Goal: Task Accomplishment & Management: Manage account settings

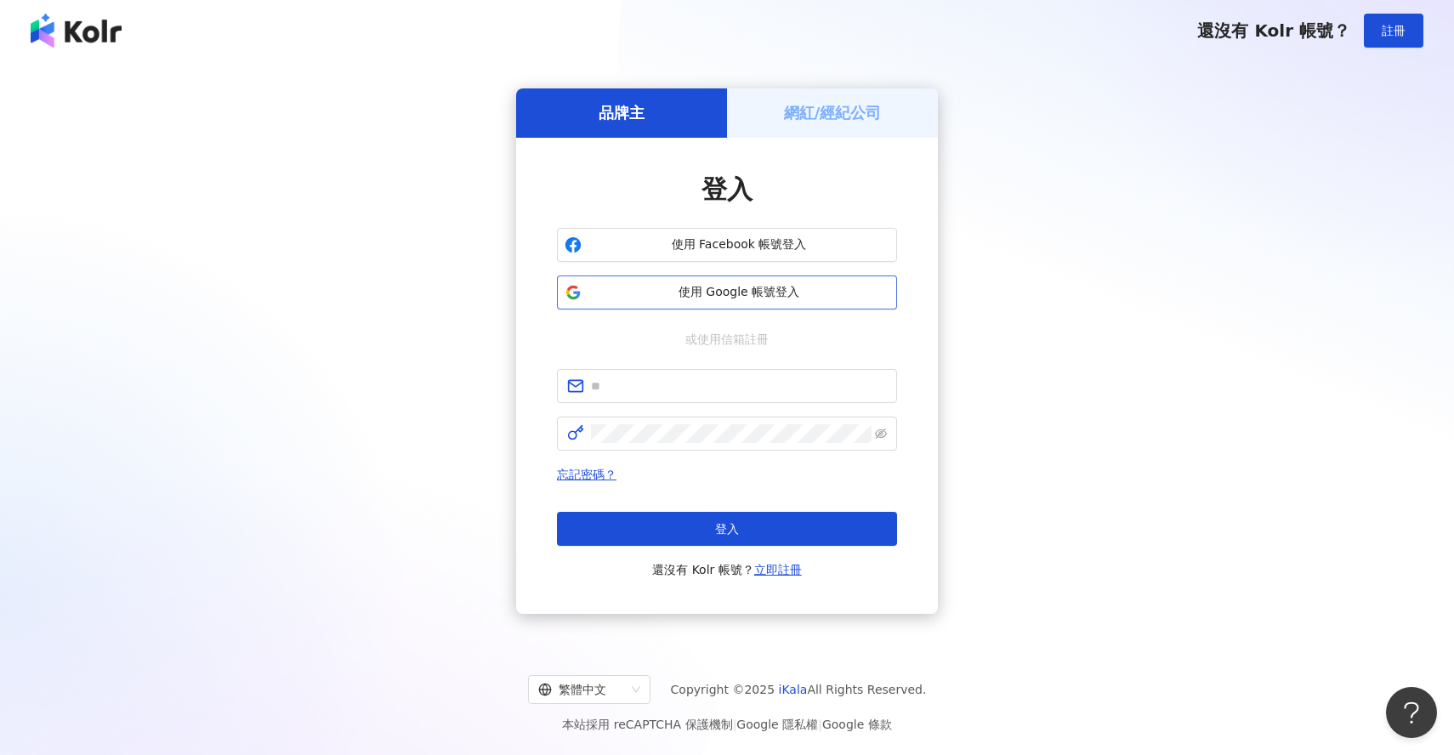
click at [782, 296] on span "使用 Google 帳號登入" at bounding box center [739, 292] width 301 height 17
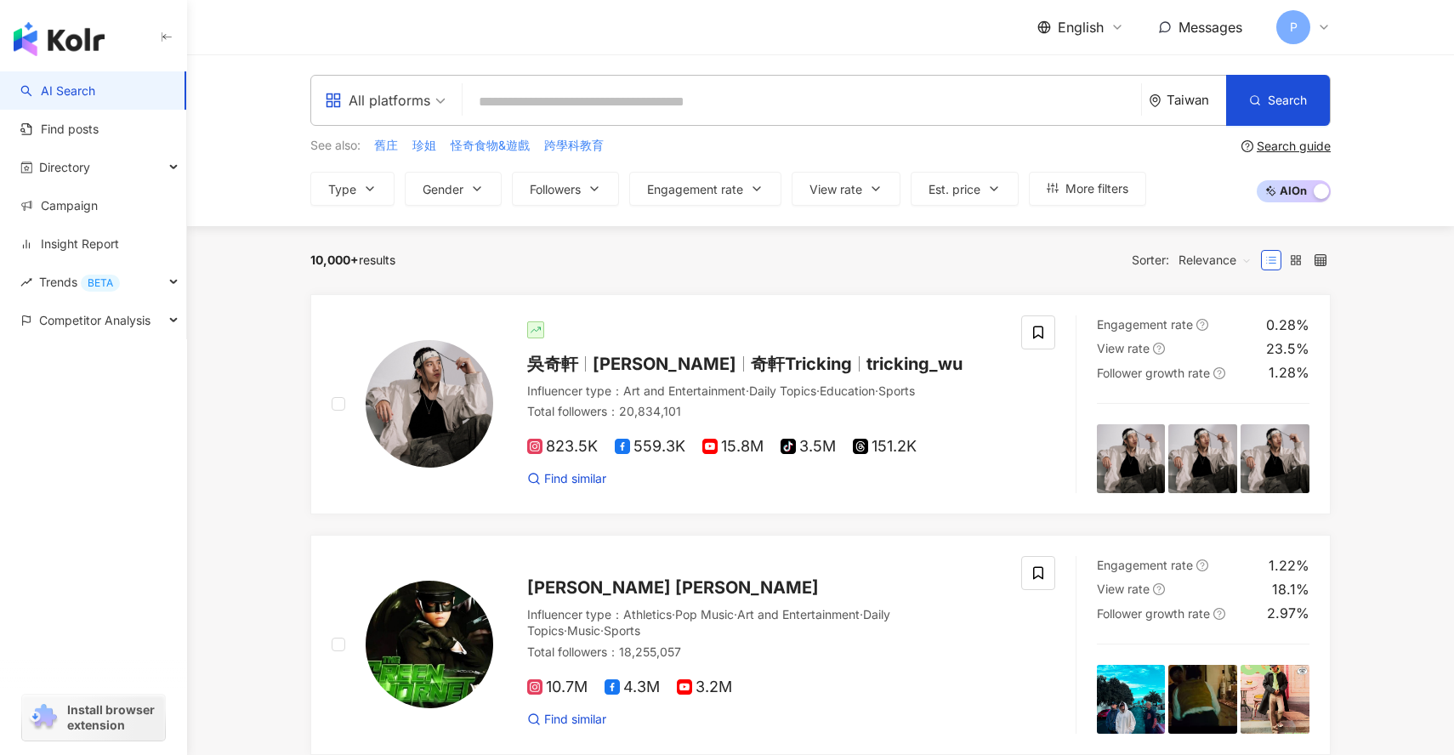
click at [1309, 20] on div "P" at bounding box center [1304, 27] width 54 height 34
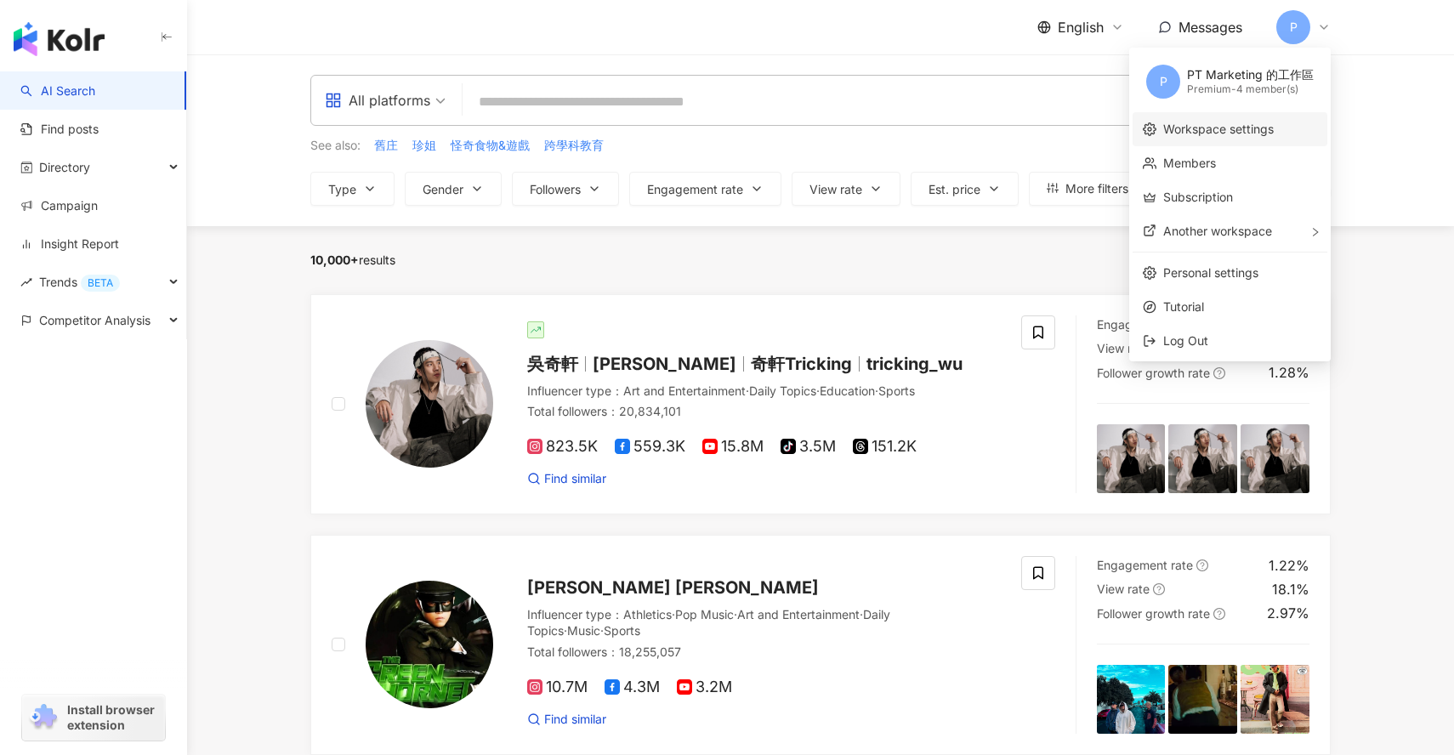
click at [1234, 128] on link "Workspace settings" at bounding box center [1219, 129] width 111 height 14
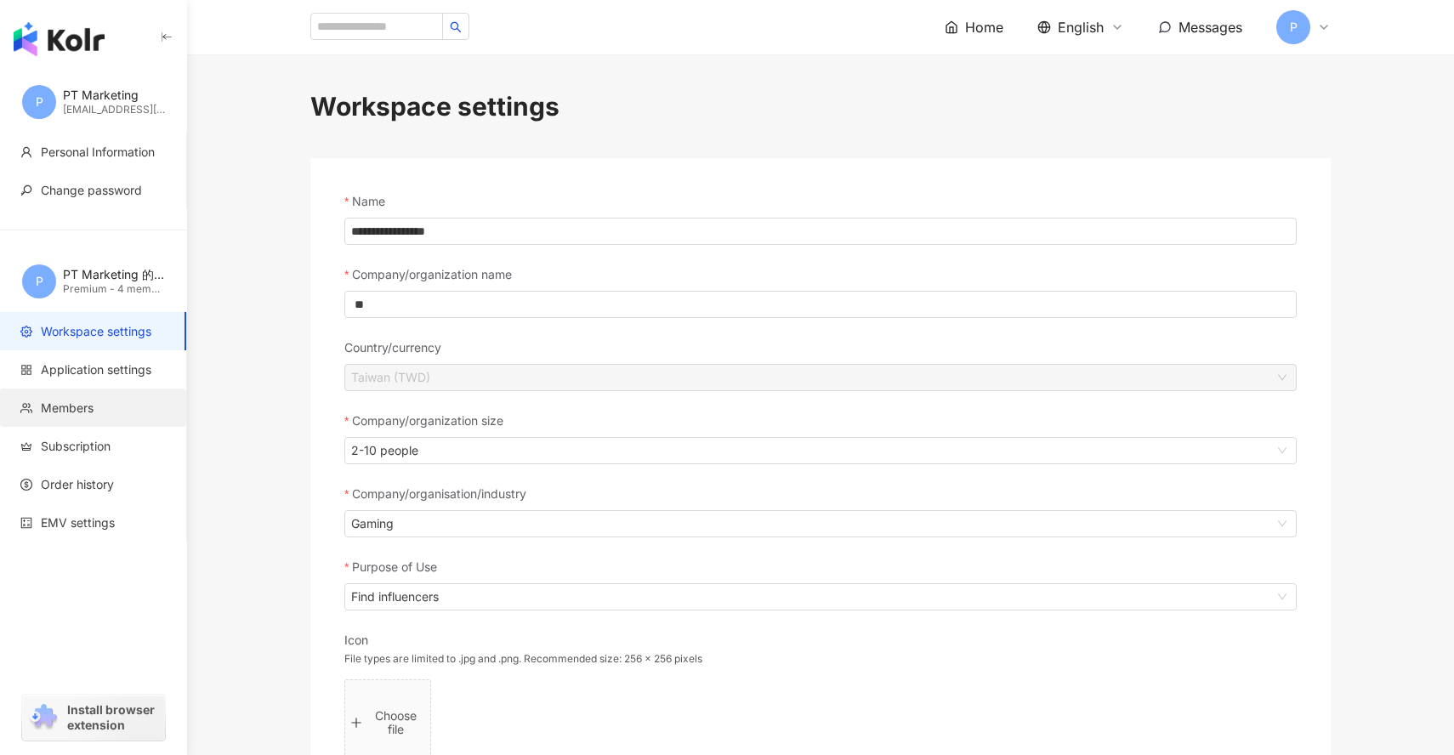
click at [88, 418] on li "Members" at bounding box center [93, 408] width 186 height 38
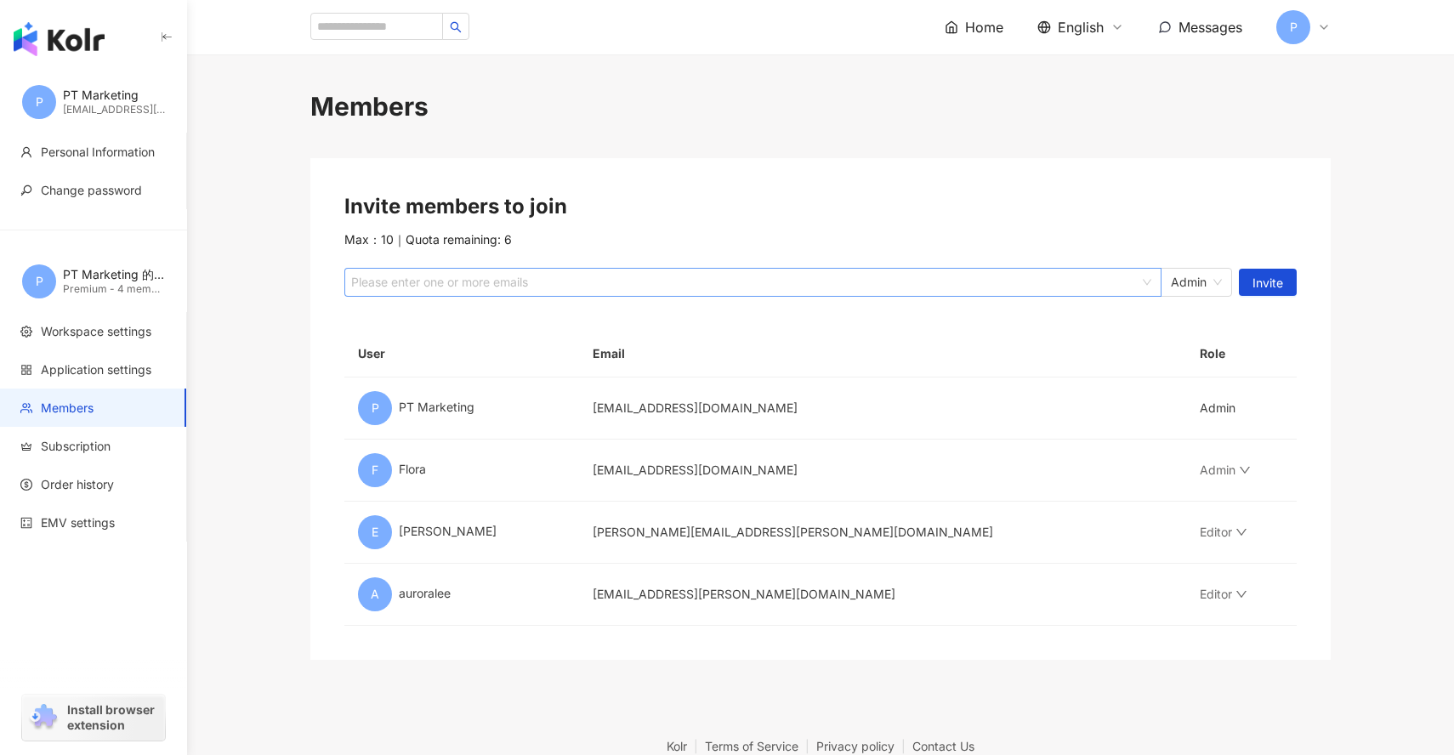
click at [553, 276] on div at bounding box center [744, 282] width 793 height 13
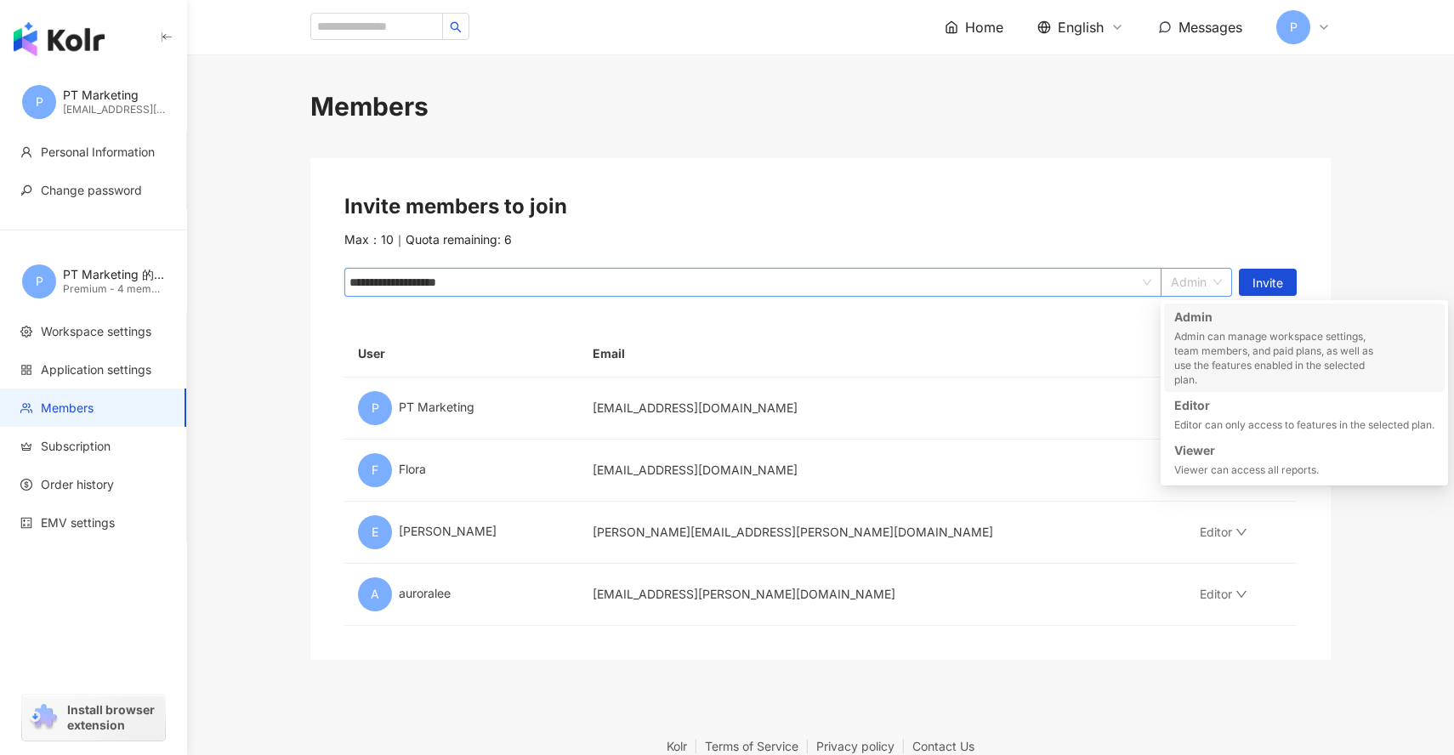
click at [1205, 276] on span "Admin" at bounding box center [1196, 282] width 51 height 27
type input "**********"
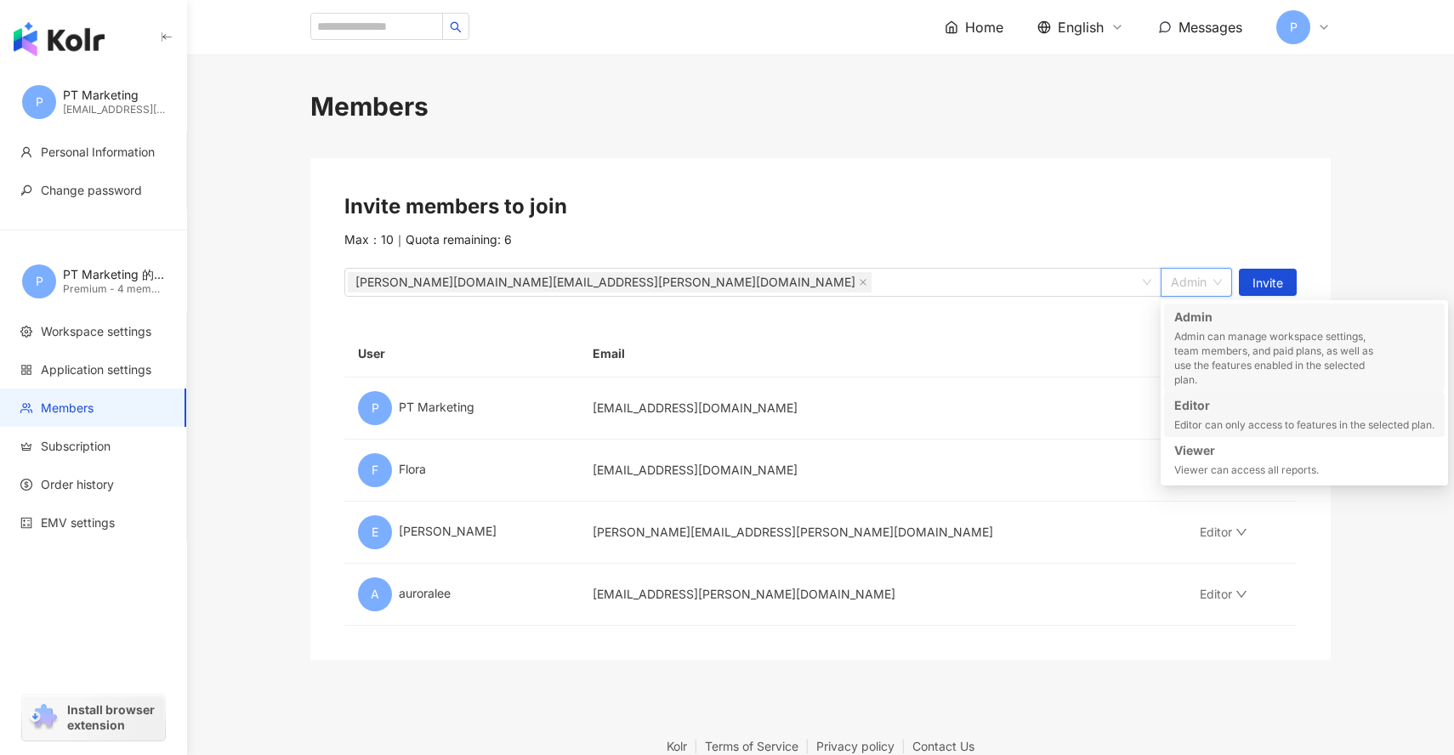
click at [1208, 424] on div "Editor can only access to features in the selected plan." at bounding box center [1305, 425] width 260 height 14
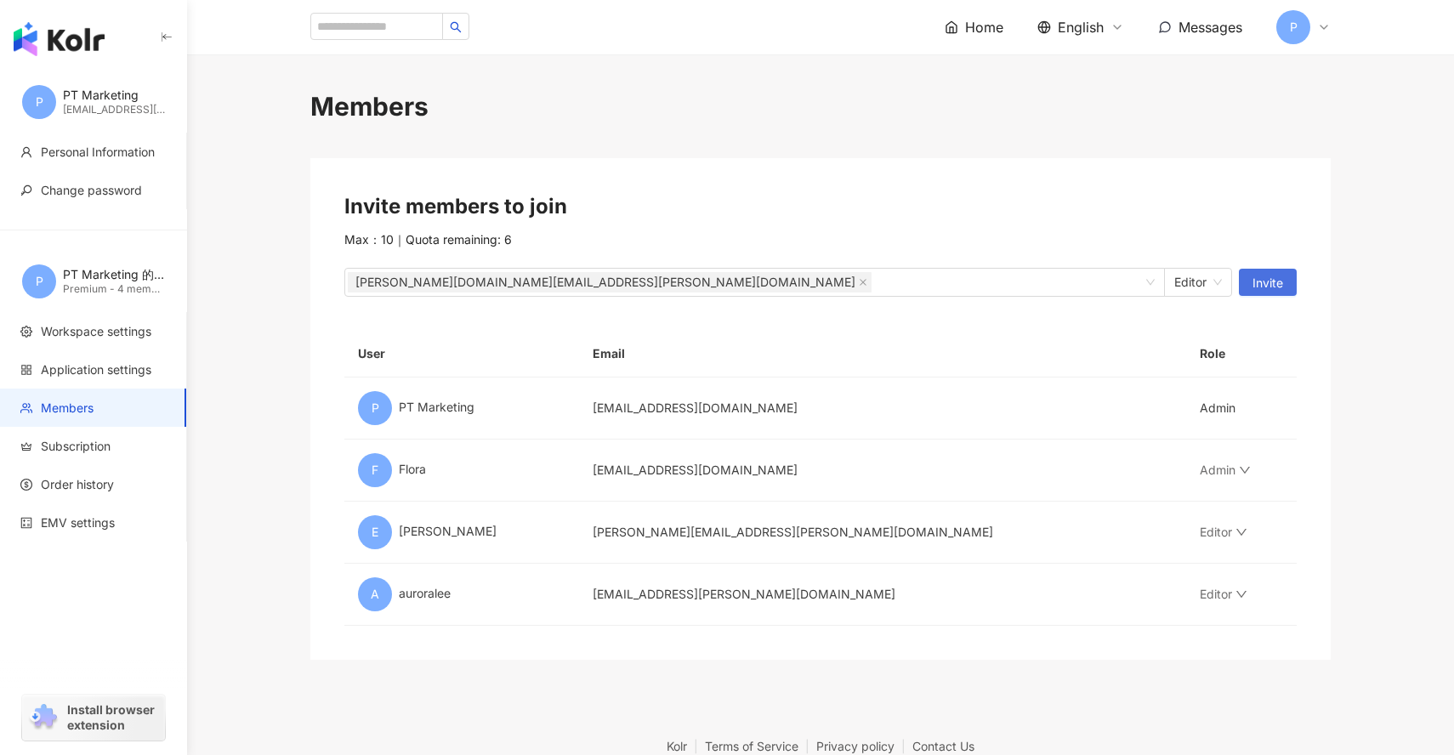
click at [1268, 286] on span "Invite" at bounding box center [1268, 283] width 31 height 27
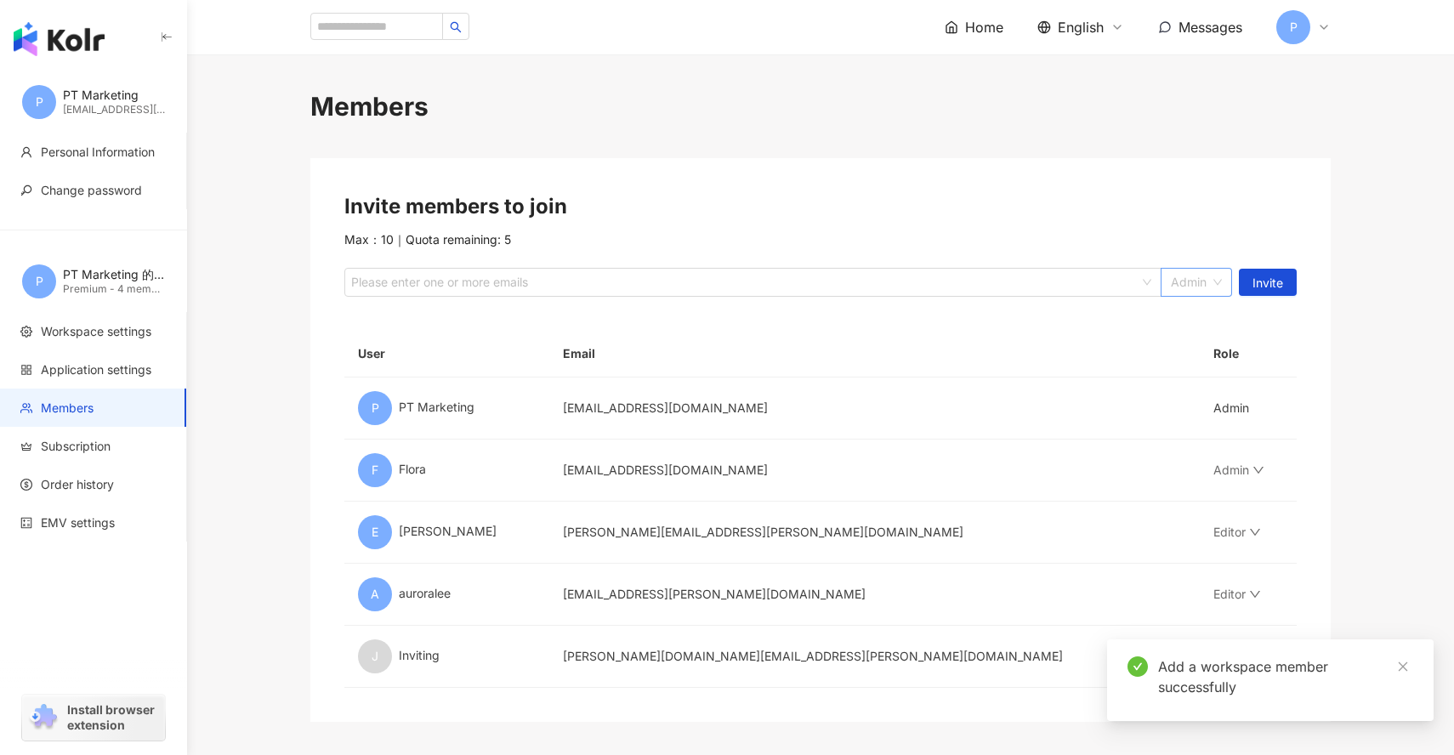
click at [1224, 284] on div "Admin" at bounding box center [1196, 282] width 71 height 29
click at [1250, 658] on icon "down" at bounding box center [1255, 656] width 10 height 7
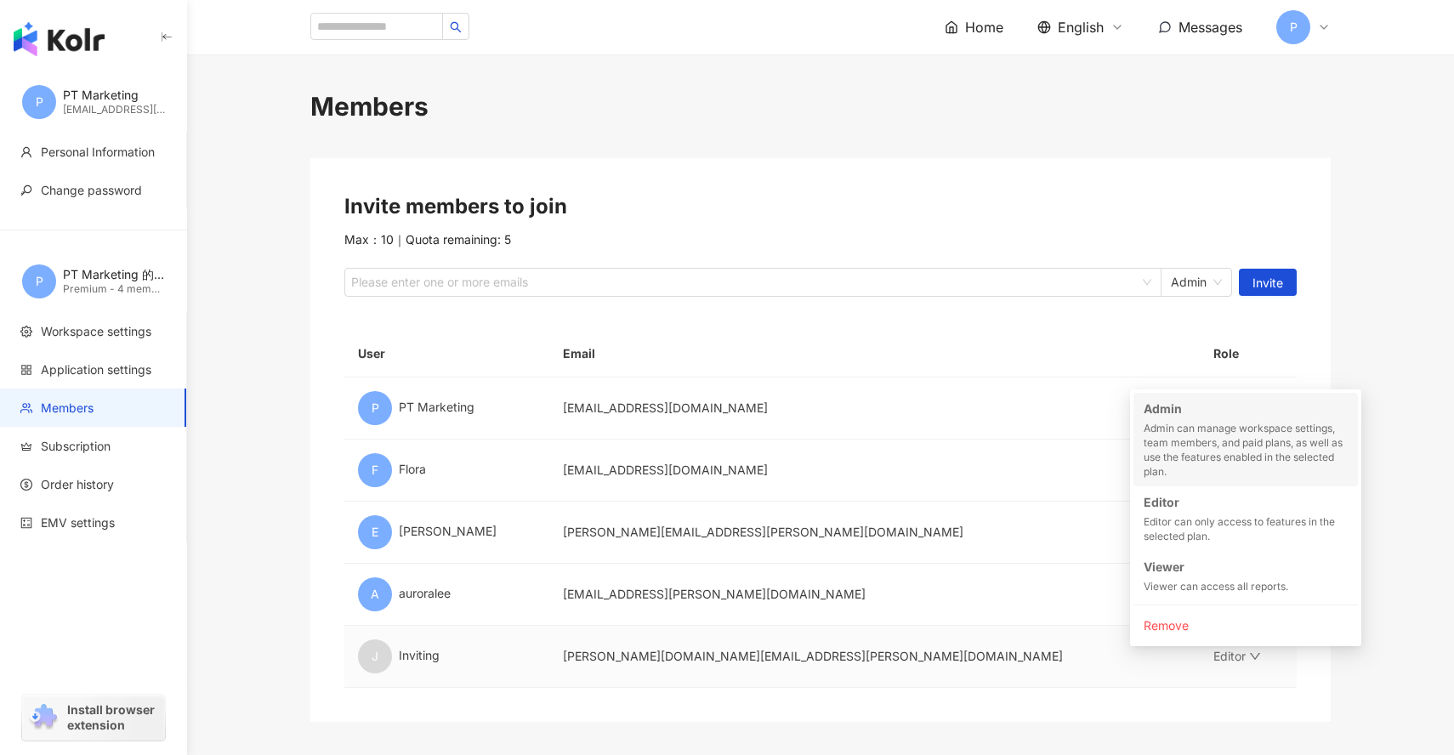
click at [1198, 437] on div "Admin can manage workspace settings, team members, and paid plans, as well as u…" at bounding box center [1246, 450] width 204 height 58
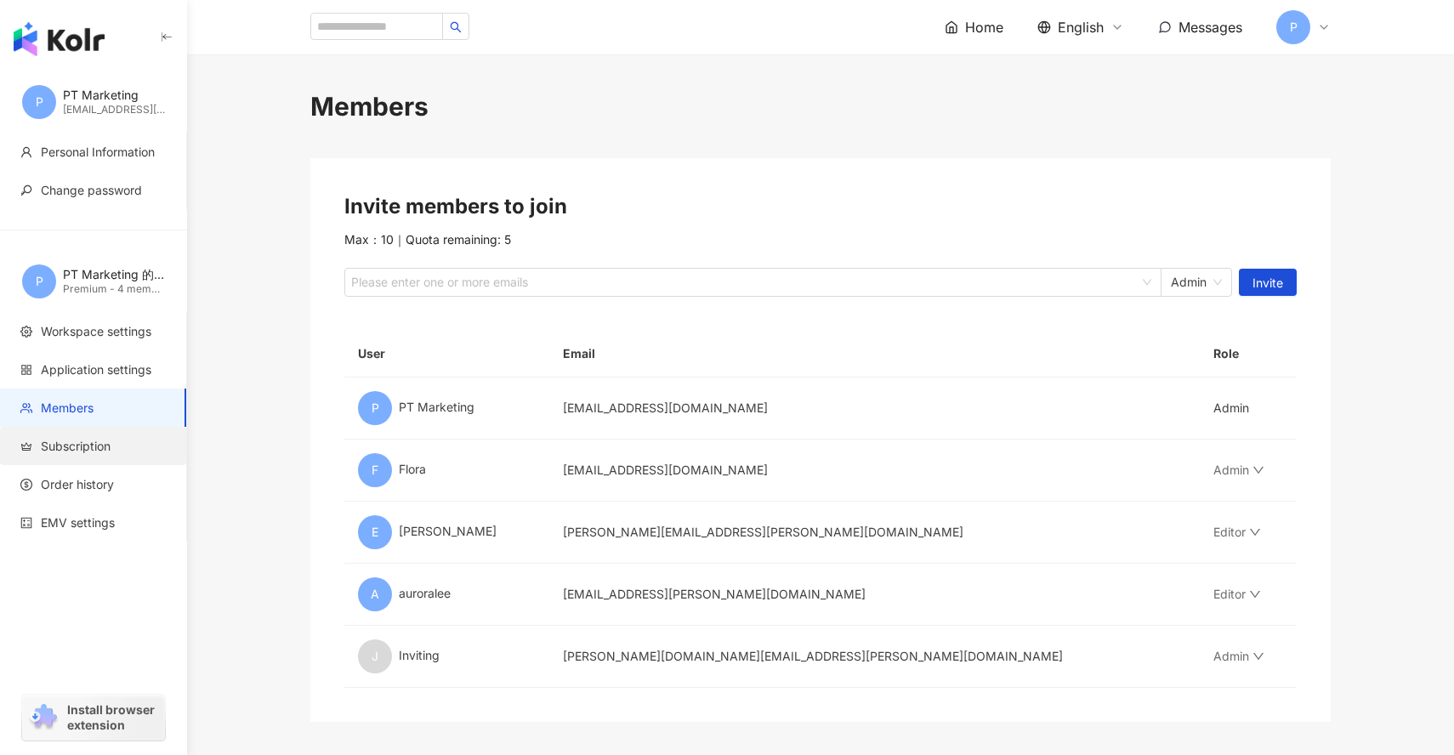
click at [94, 443] on span "Subscription" at bounding box center [76, 446] width 70 height 17
click at [387, 287] on div at bounding box center [744, 282] width 793 height 13
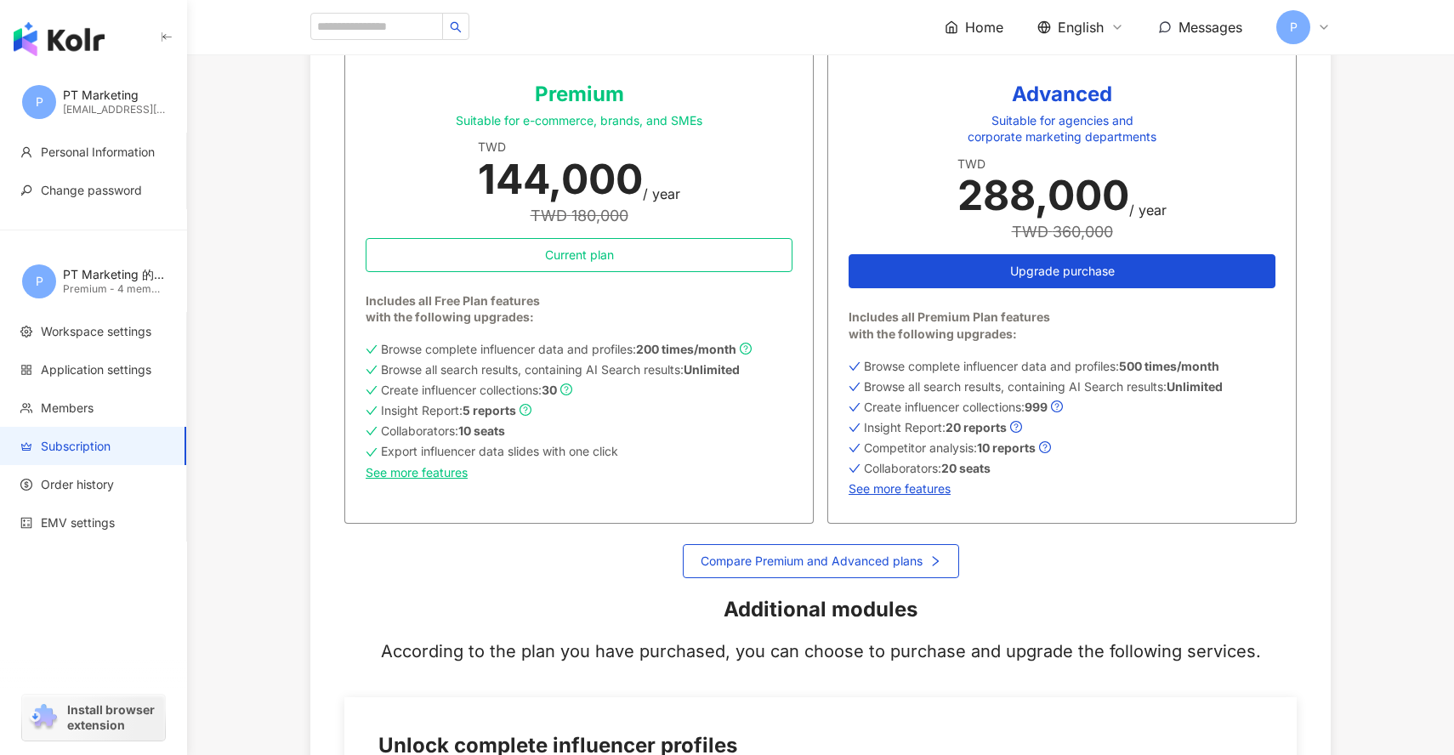
scroll to position [1080, 0]
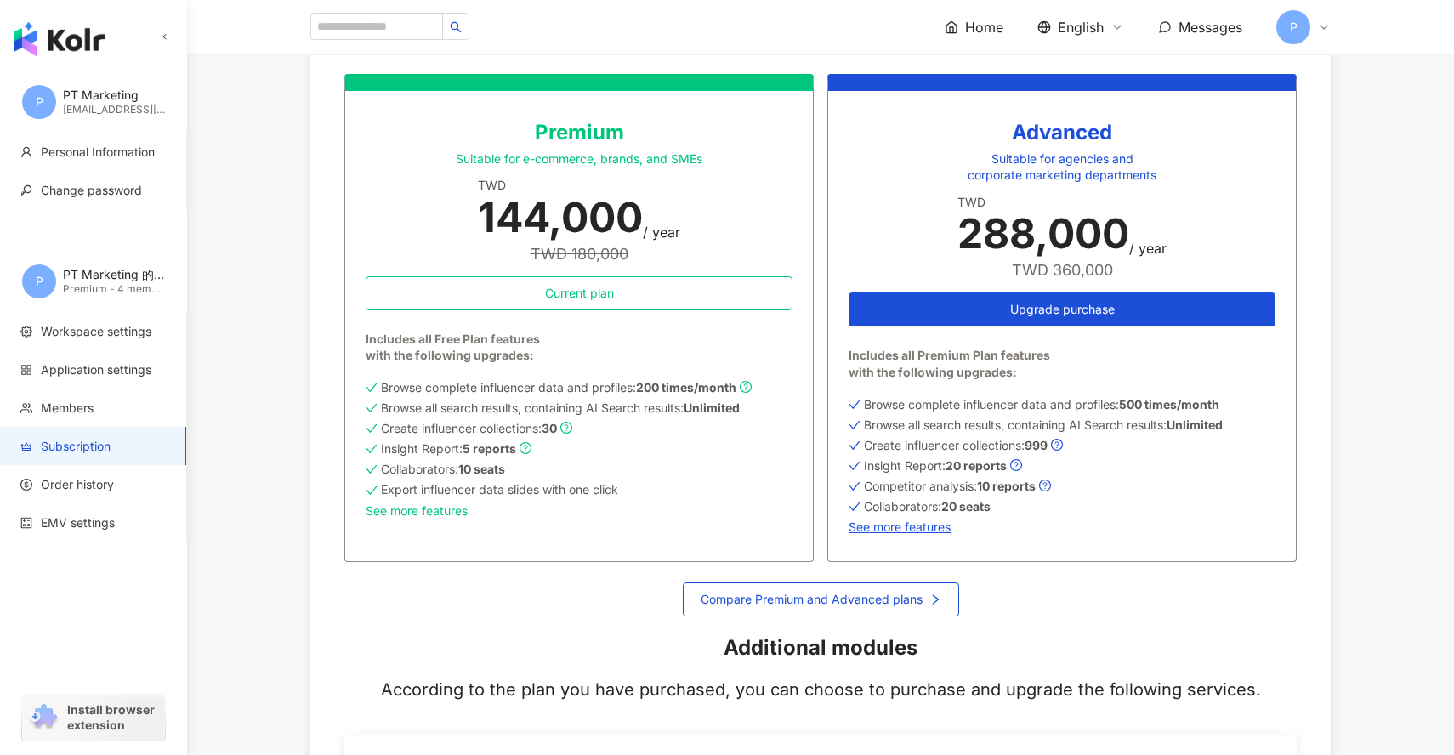
click at [462, 510] on link "See more features" at bounding box center [579, 511] width 427 height 14
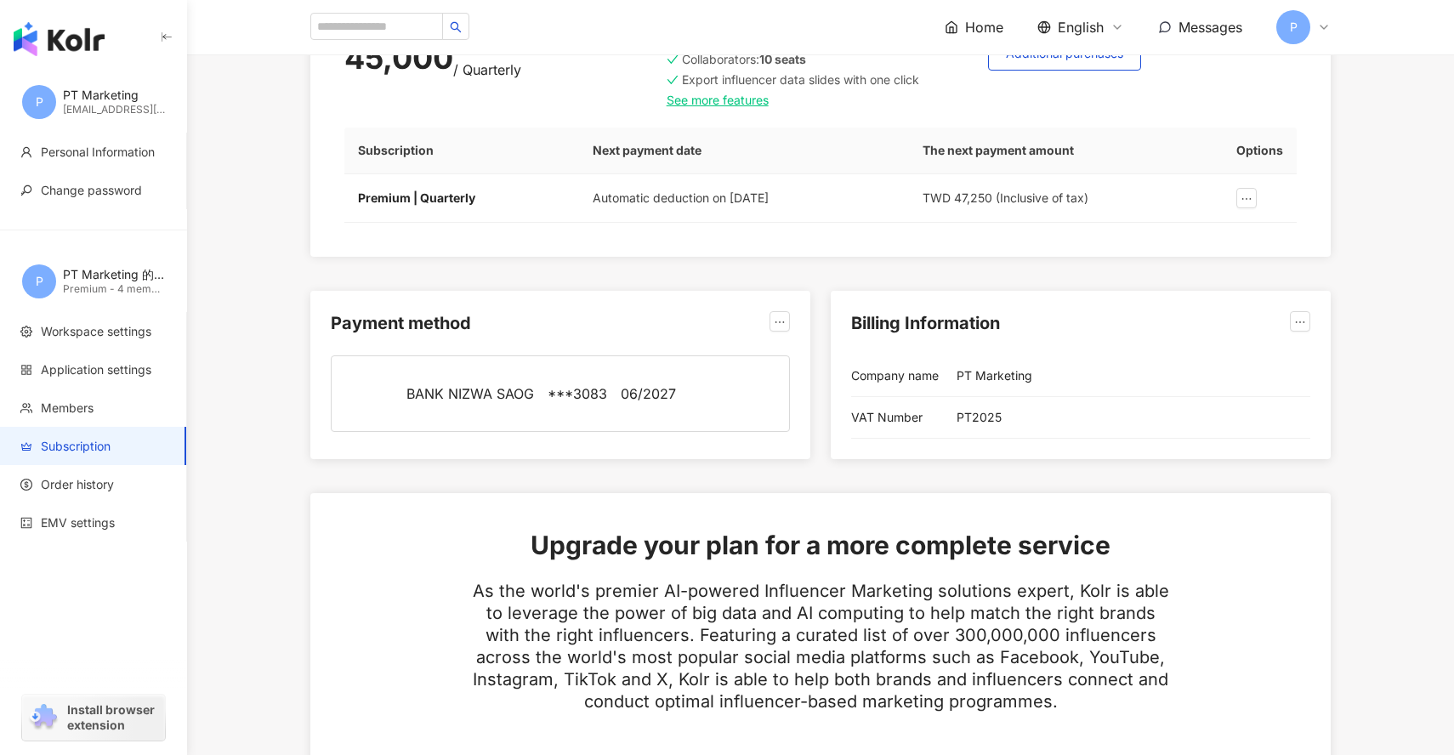
scroll to position [39, 0]
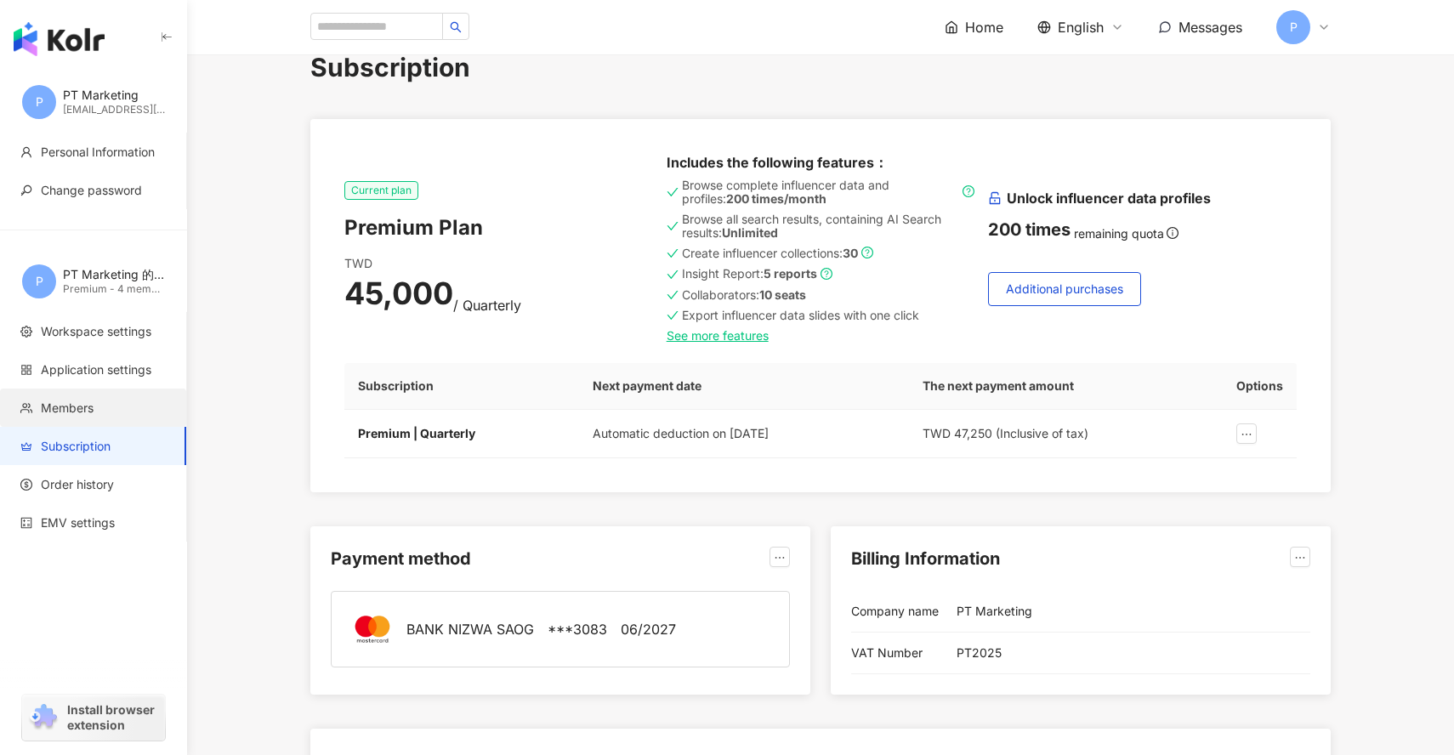
click at [97, 399] on li "Members" at bounding box center [93, 408] width 186 height 38
